Goal: Find specific page/section

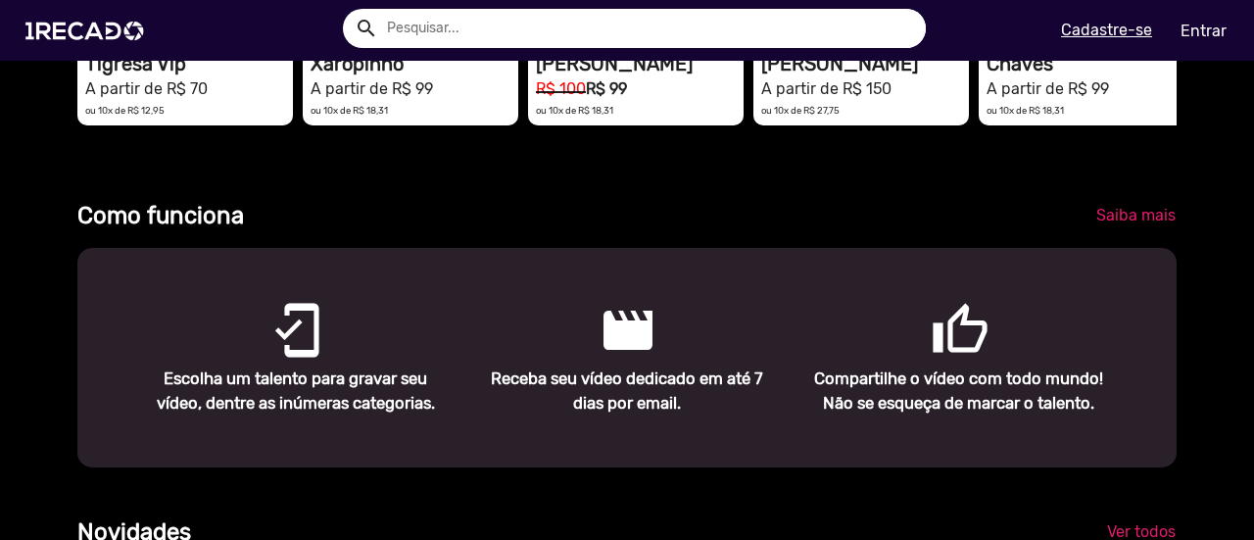
scroll to position [1371, 0]
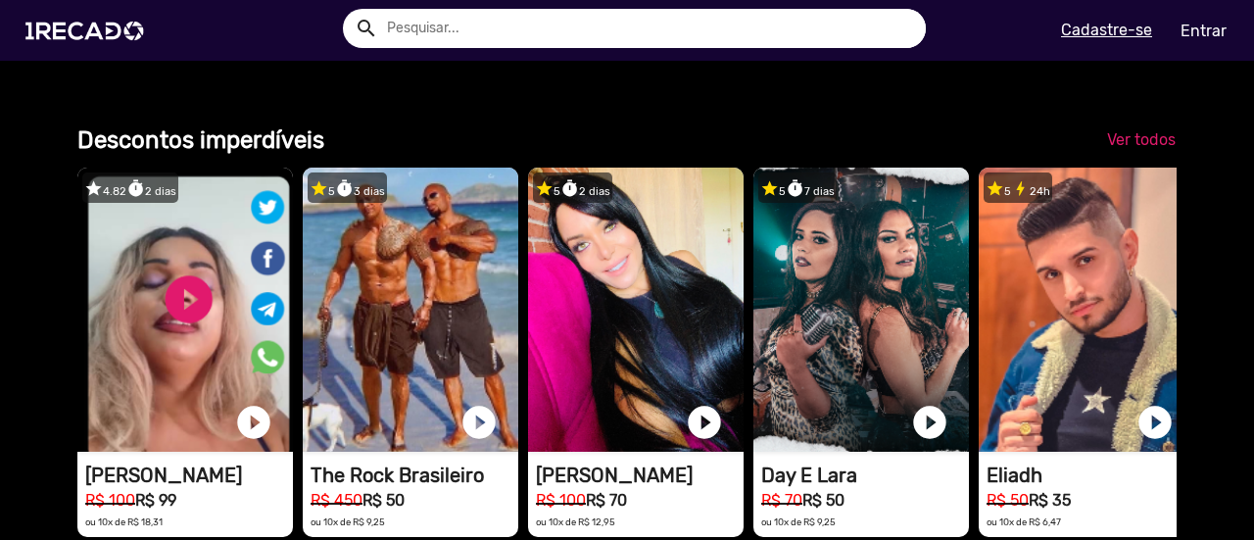
click at [517, 15] on input "text" at bounding box center [648, 28] width 553 height 39
type input "lhorran"
click at [348, 10] on button "search" at bounding box center [365, 27] width 34 height 34
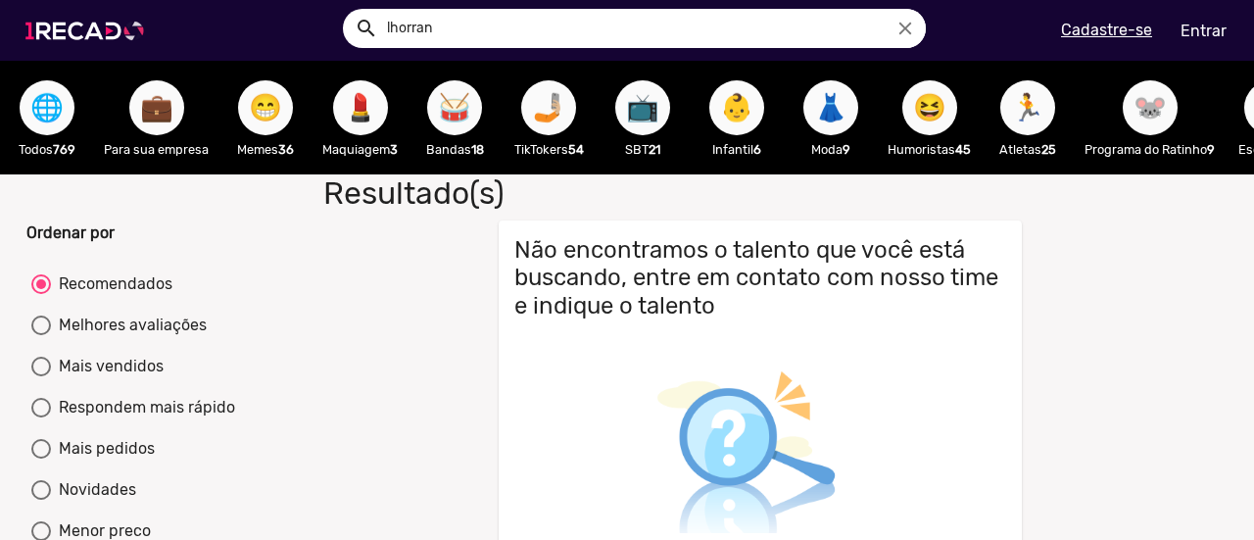
click at [45, 21] on img at bounding box center [89, 30] width 148 height 83
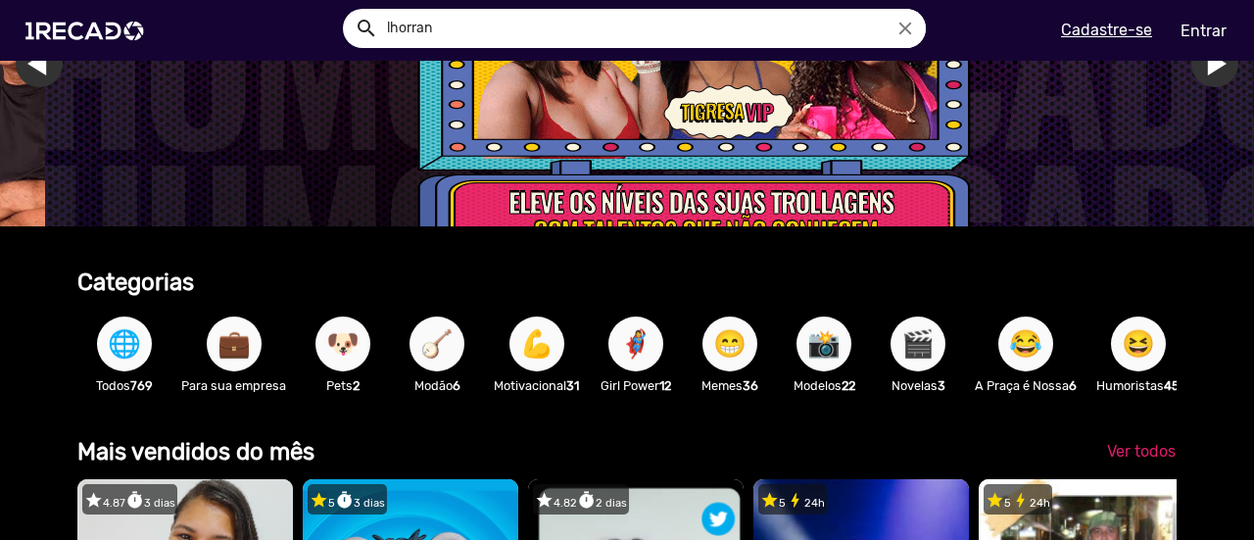
scroll to position [490, 0]
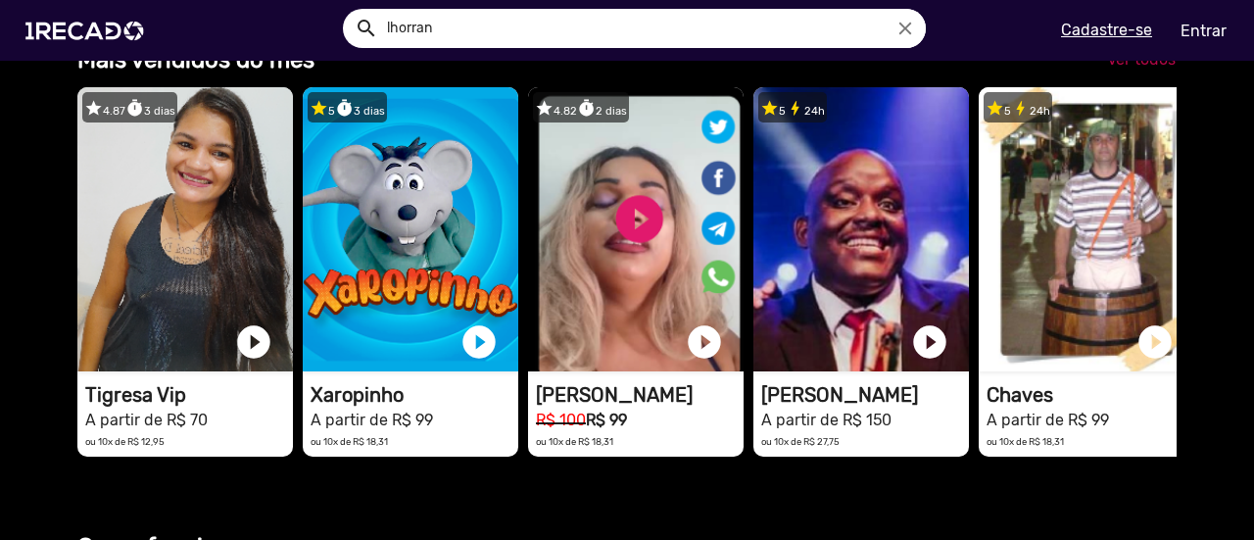
click at [1153, 66] on link "Ver todos" at bounding box center [1141, 59] width 100 height 35
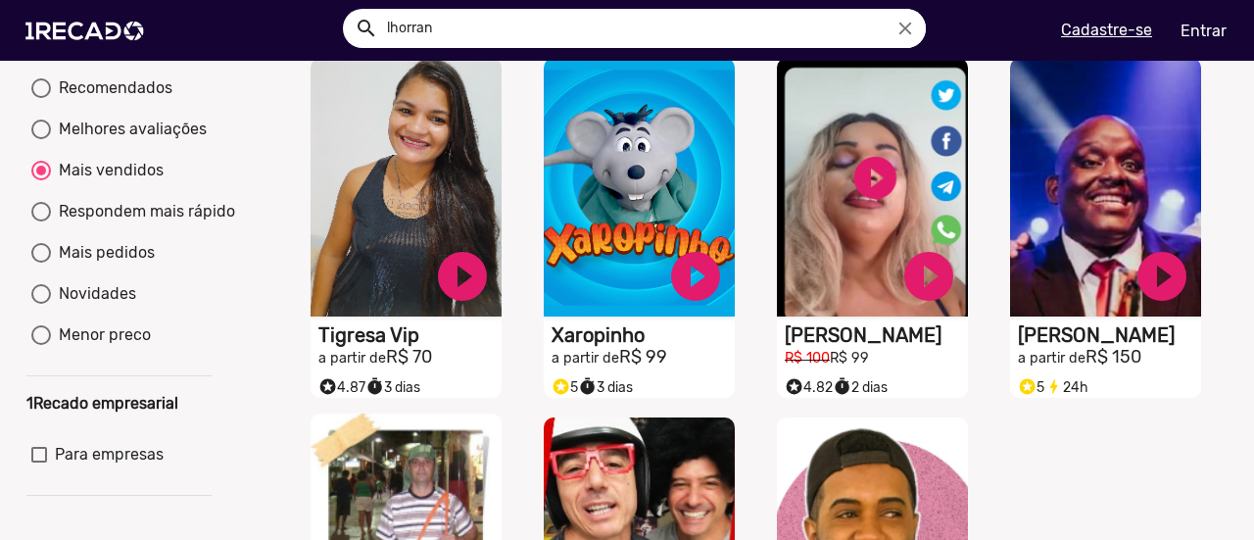
scroll to position [98, 0]
